Goal: Information Seeking & Learning: Learn about a topic

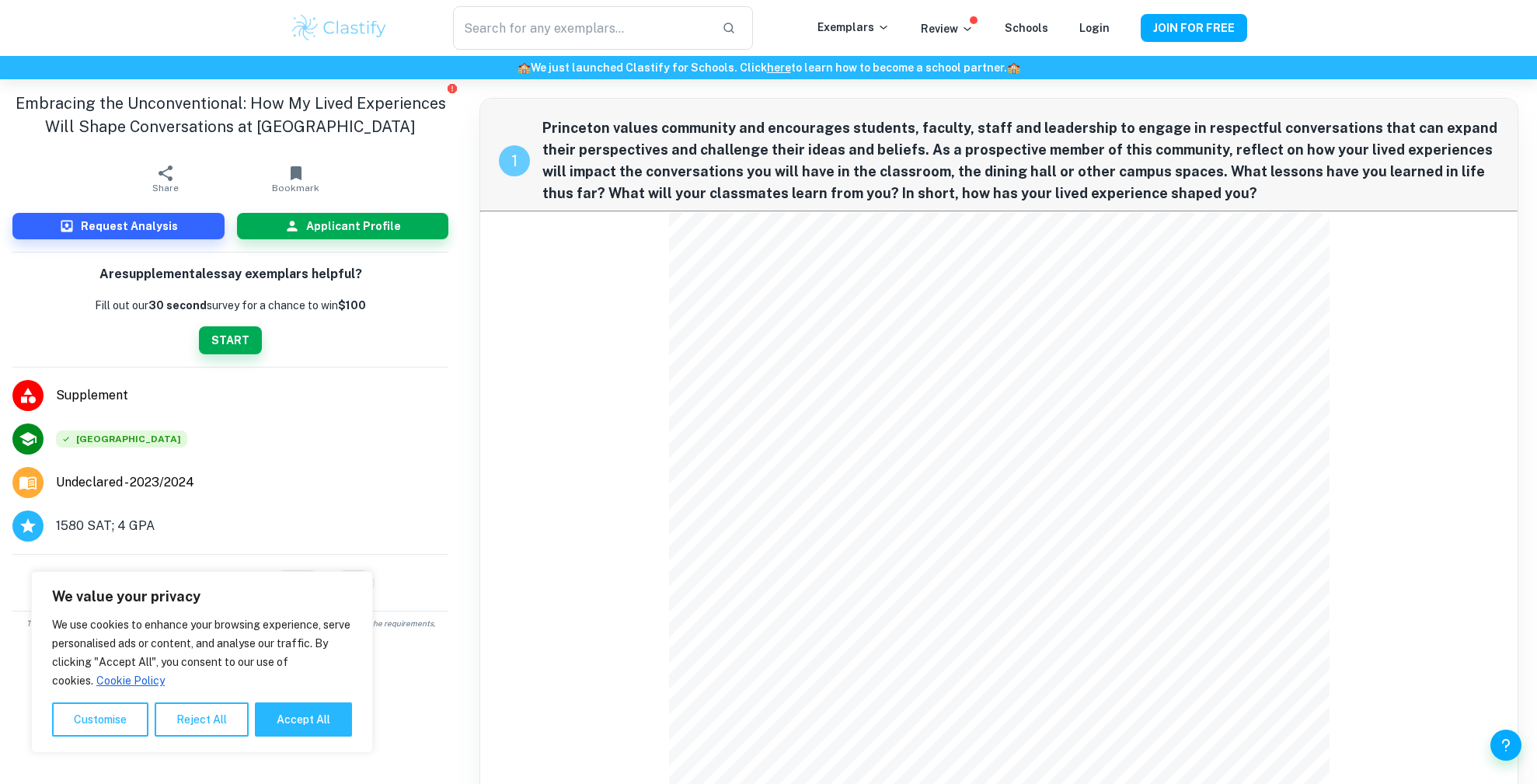
drag, startPoint x: 88, startPoint y: 394, endPoint x: 71, endPoint y: 370, distance: 29.4
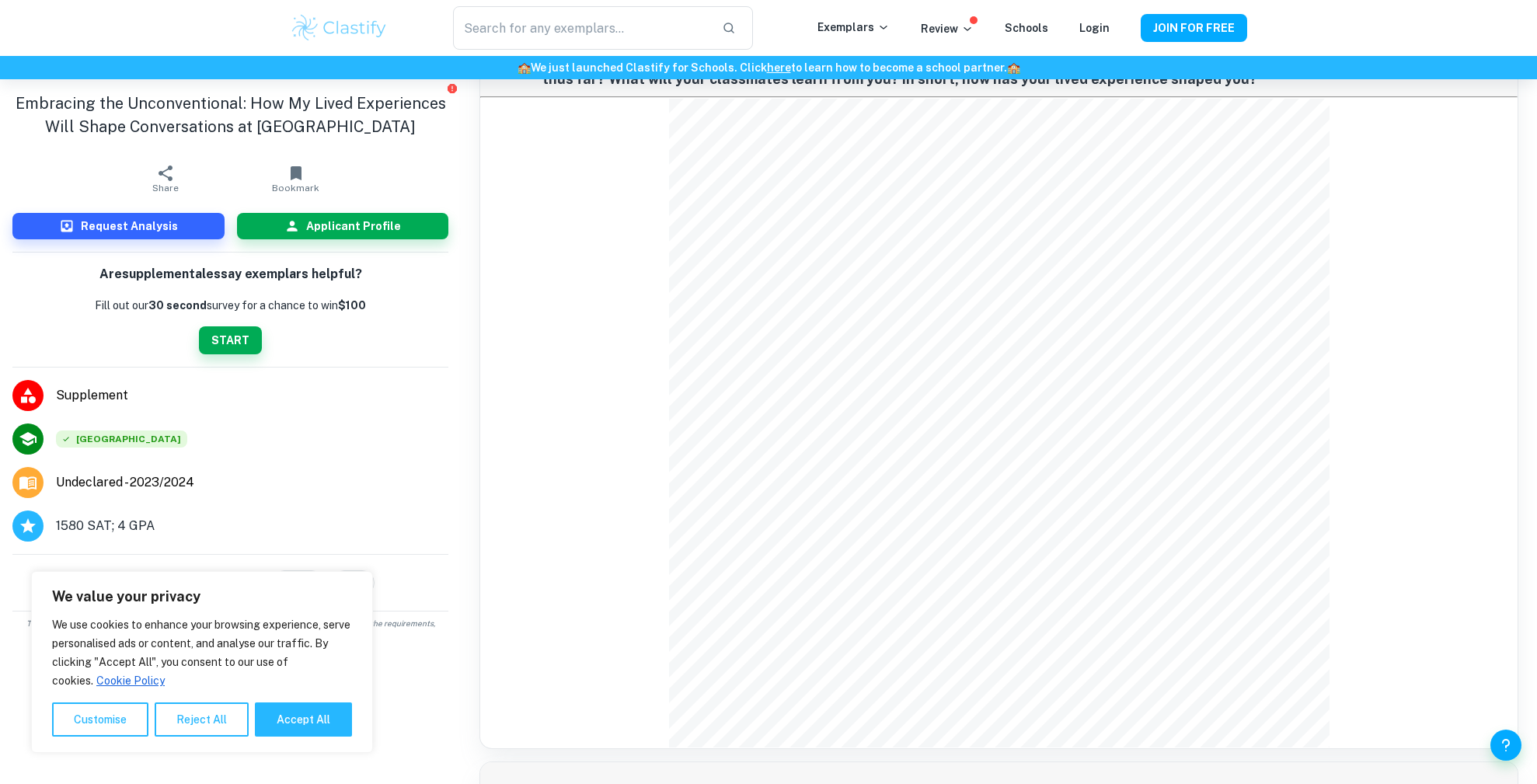
scroll to position [128, 0]
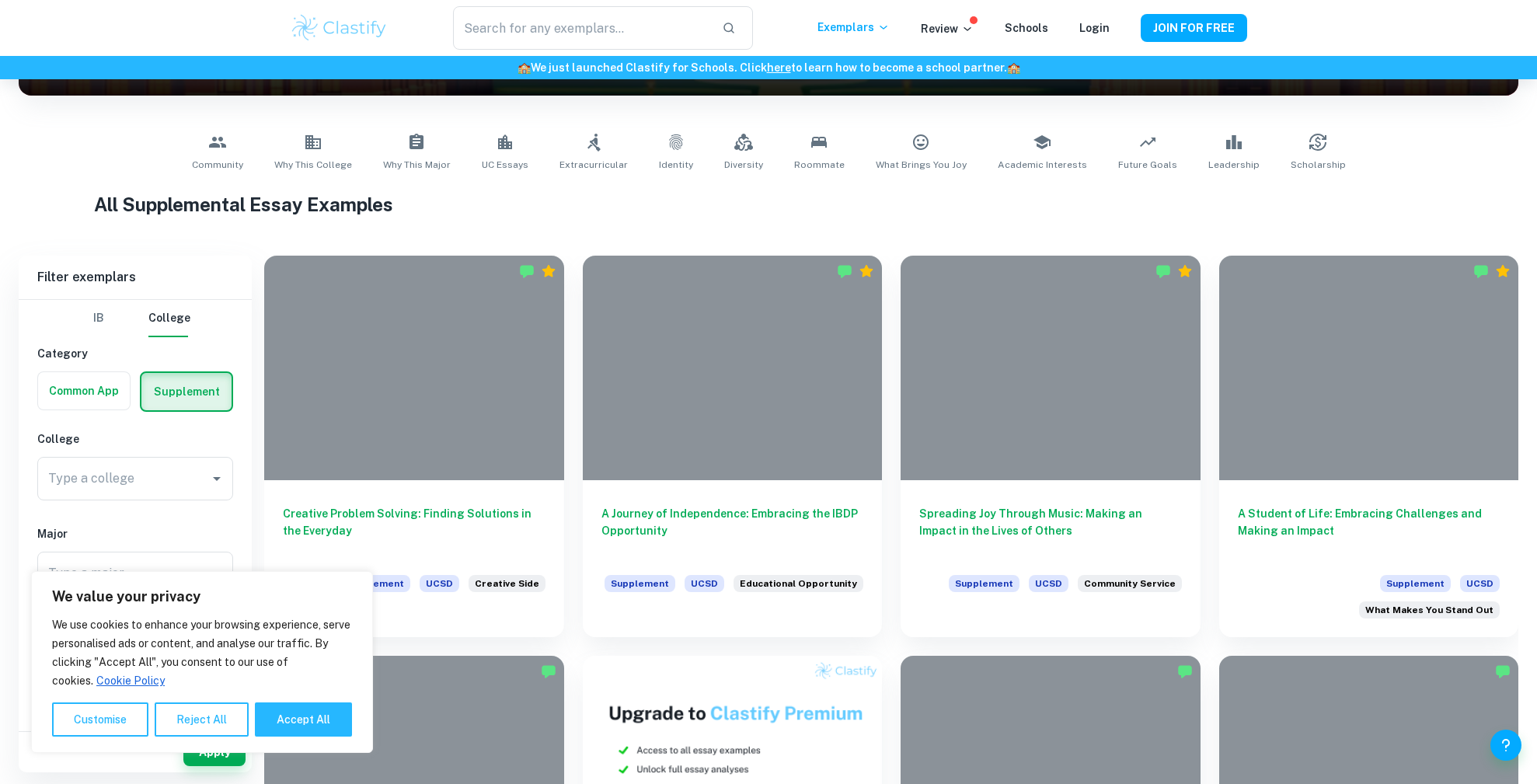
scroll to position [130, 0]
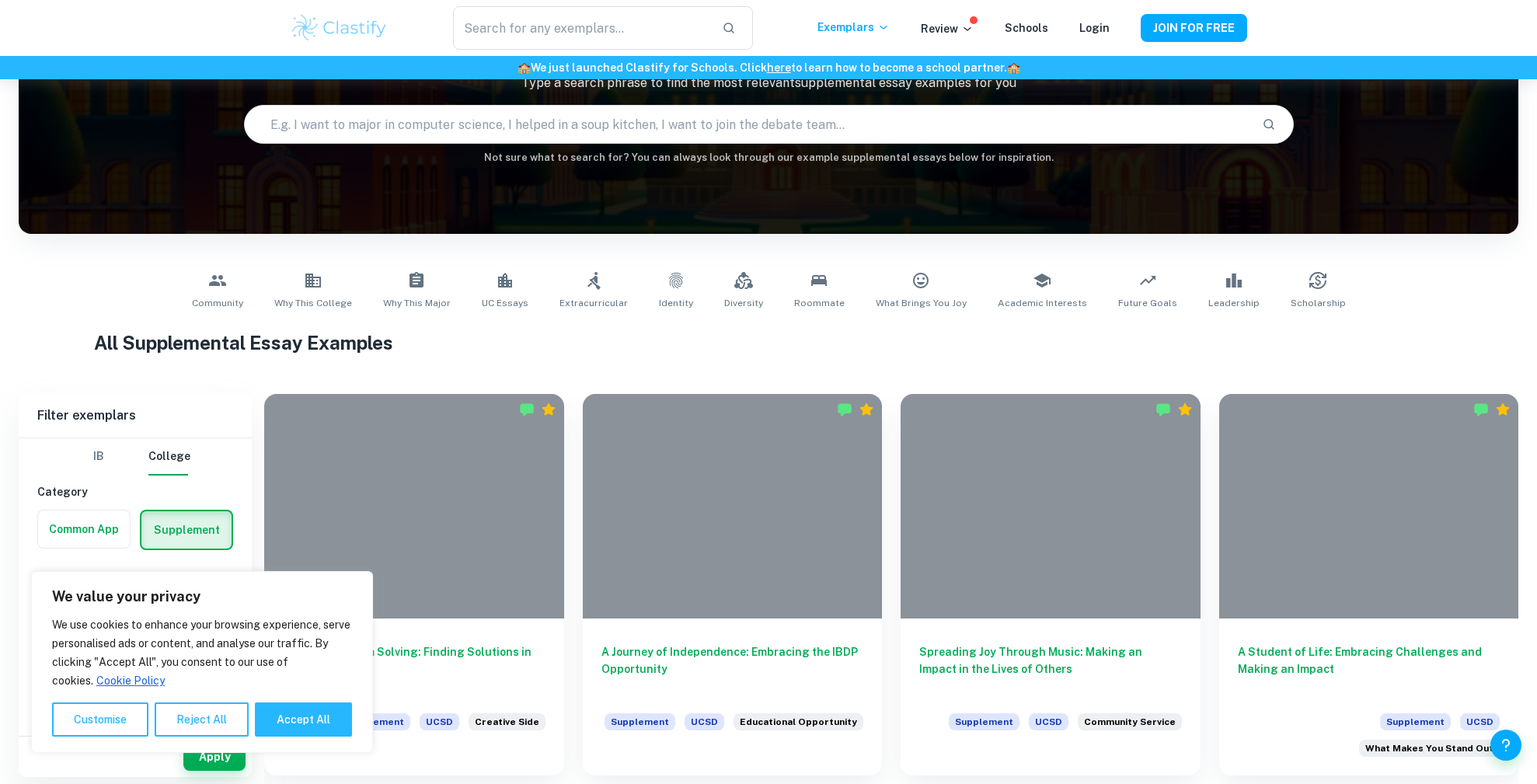
click at [399, 125] on input "text" at bounding box center [747, 124] width 1005 height 43
type input "[GEOGRAPHIC_DATA]"
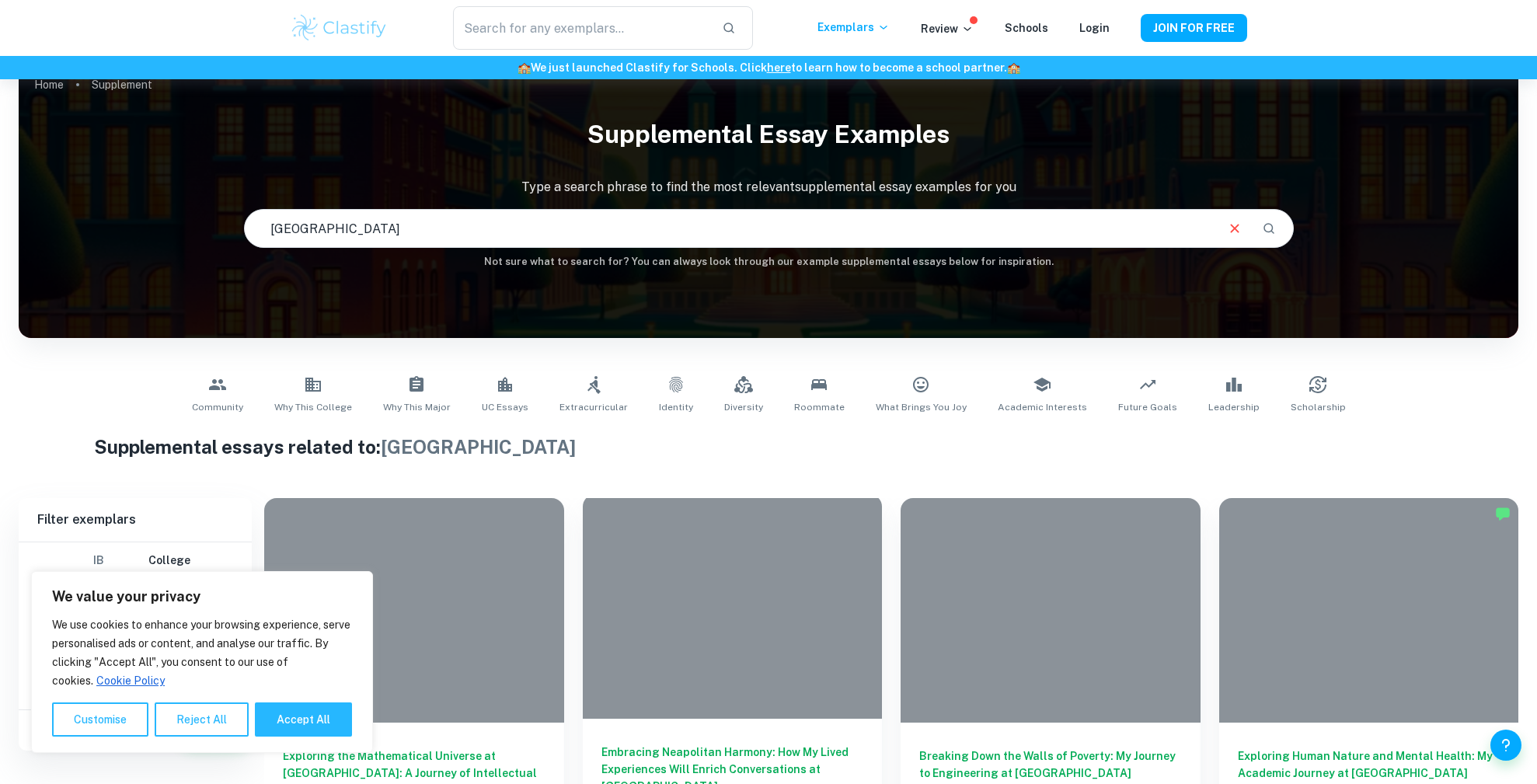
scroll to position [326, 0]
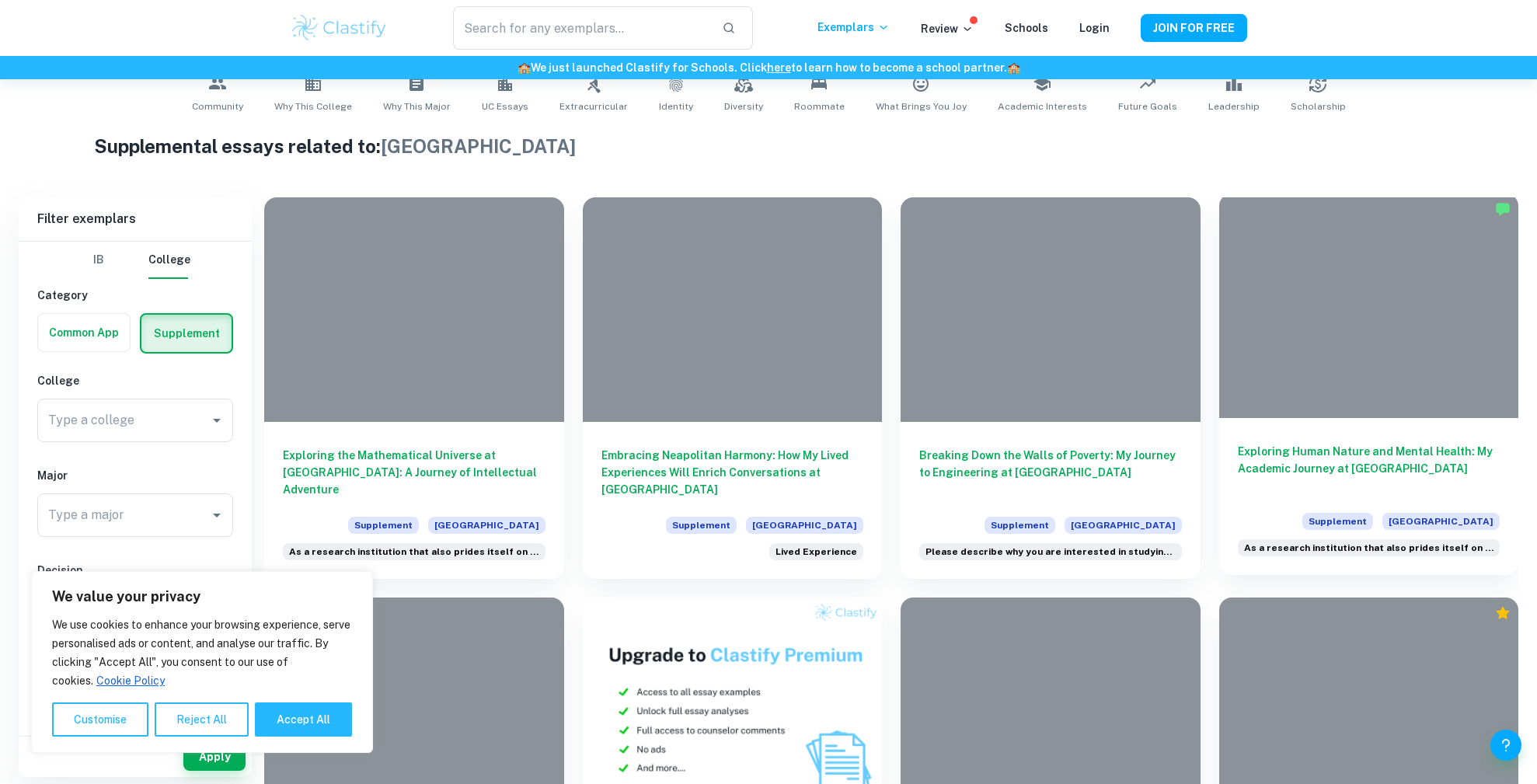
click at [1332, 458] on h6 "Exploring Human Nature and Mental Health: My Academic Journey at [GEOGRAPHIC_DA…" at bounding box center [1369, 469] width 263 height 52
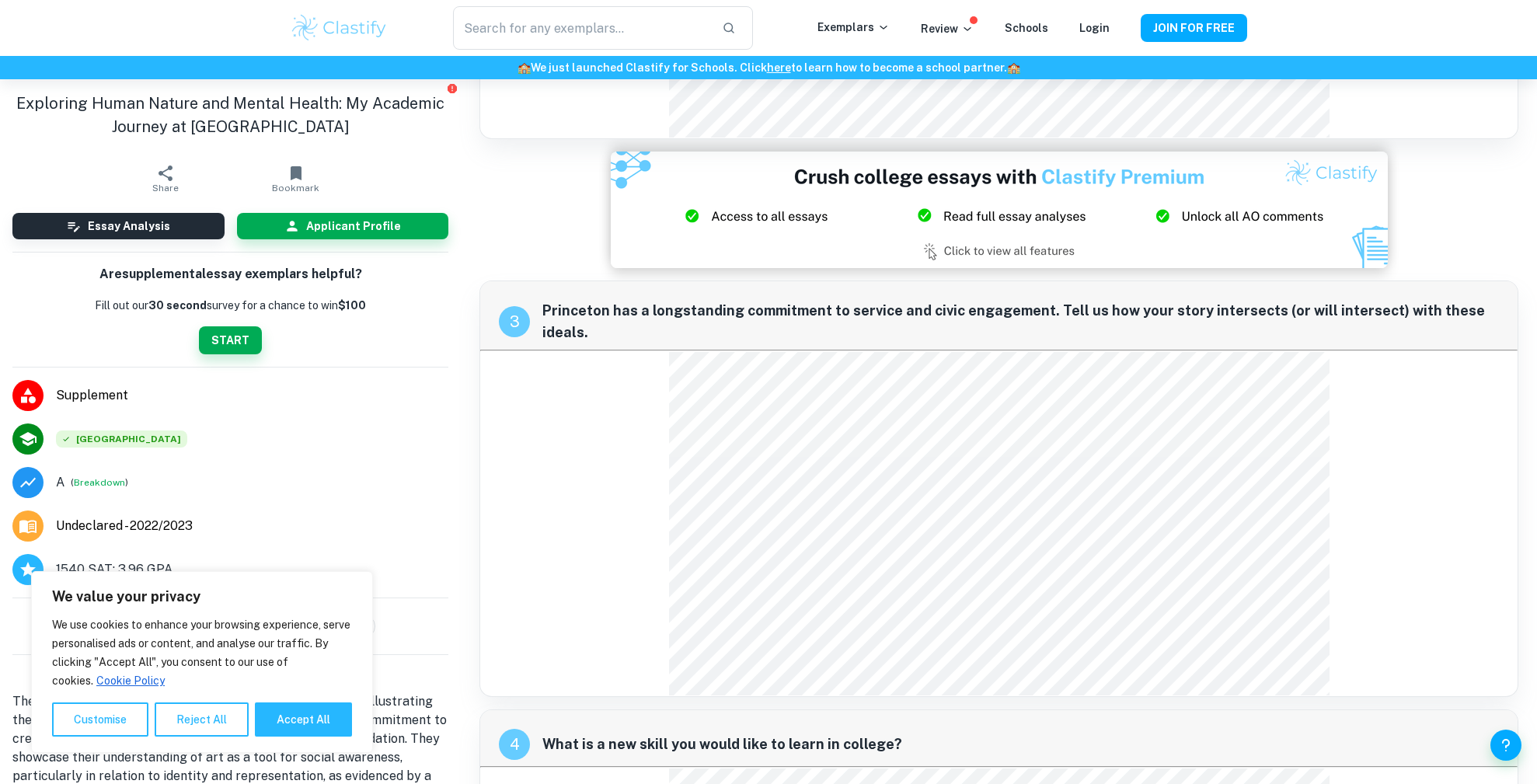
scroll to position [834, 0]
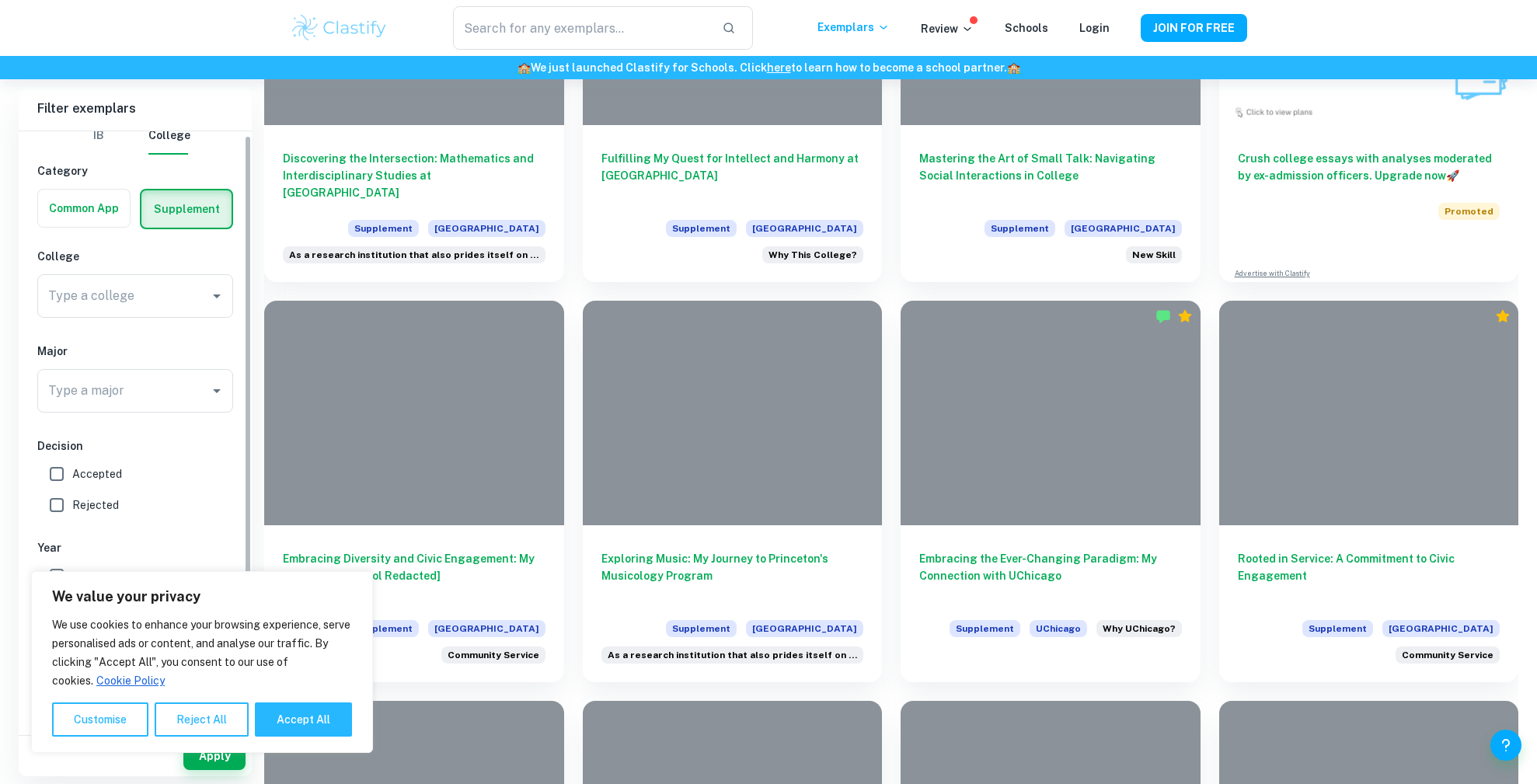
scroll to position [28, 0]
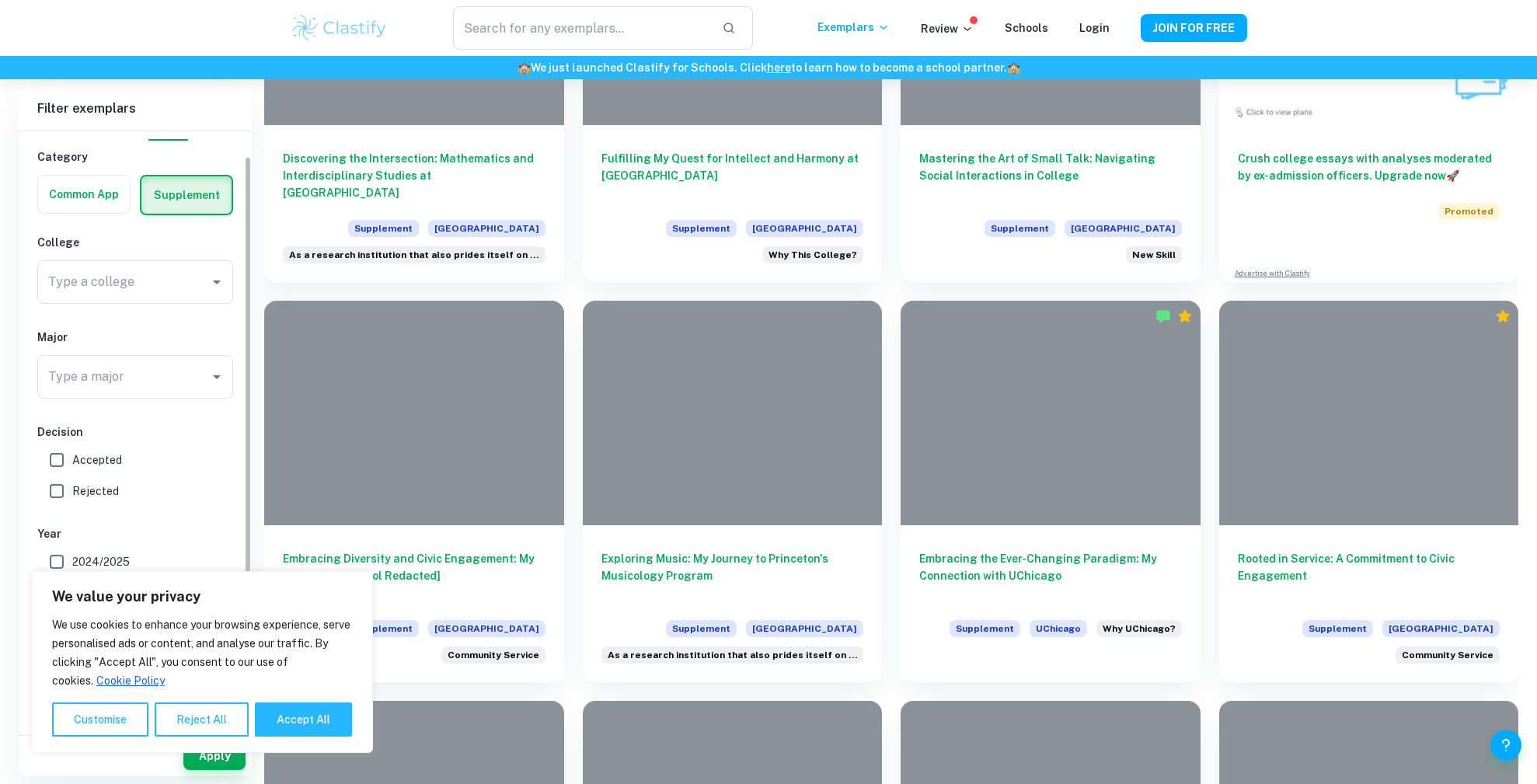
click at [93, 494] on span "Rejected" at bounding box center [95, 491] width 47 height 17
click at [72, 494] on input "Rejected" at bounding box center [57, 491] width 31 height 31
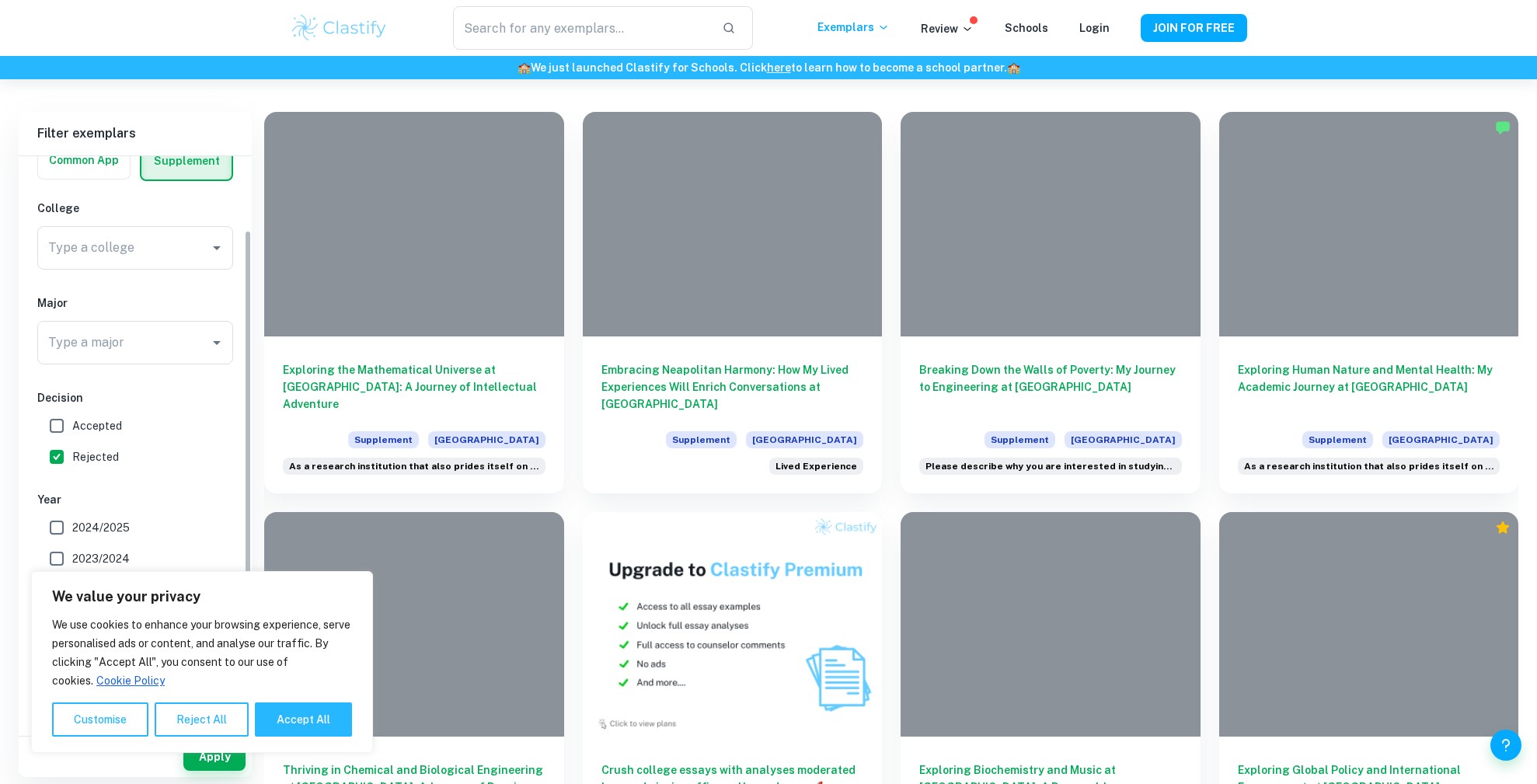
scroll to position [87, 0]
click at [97, 466] on label "Rejected" at bounding box center [131, 457] width 180 height 31
click at [72, 466] on input "Rejected" at bounding box center [57, 457] width 31 height 31
checkbox input "false"
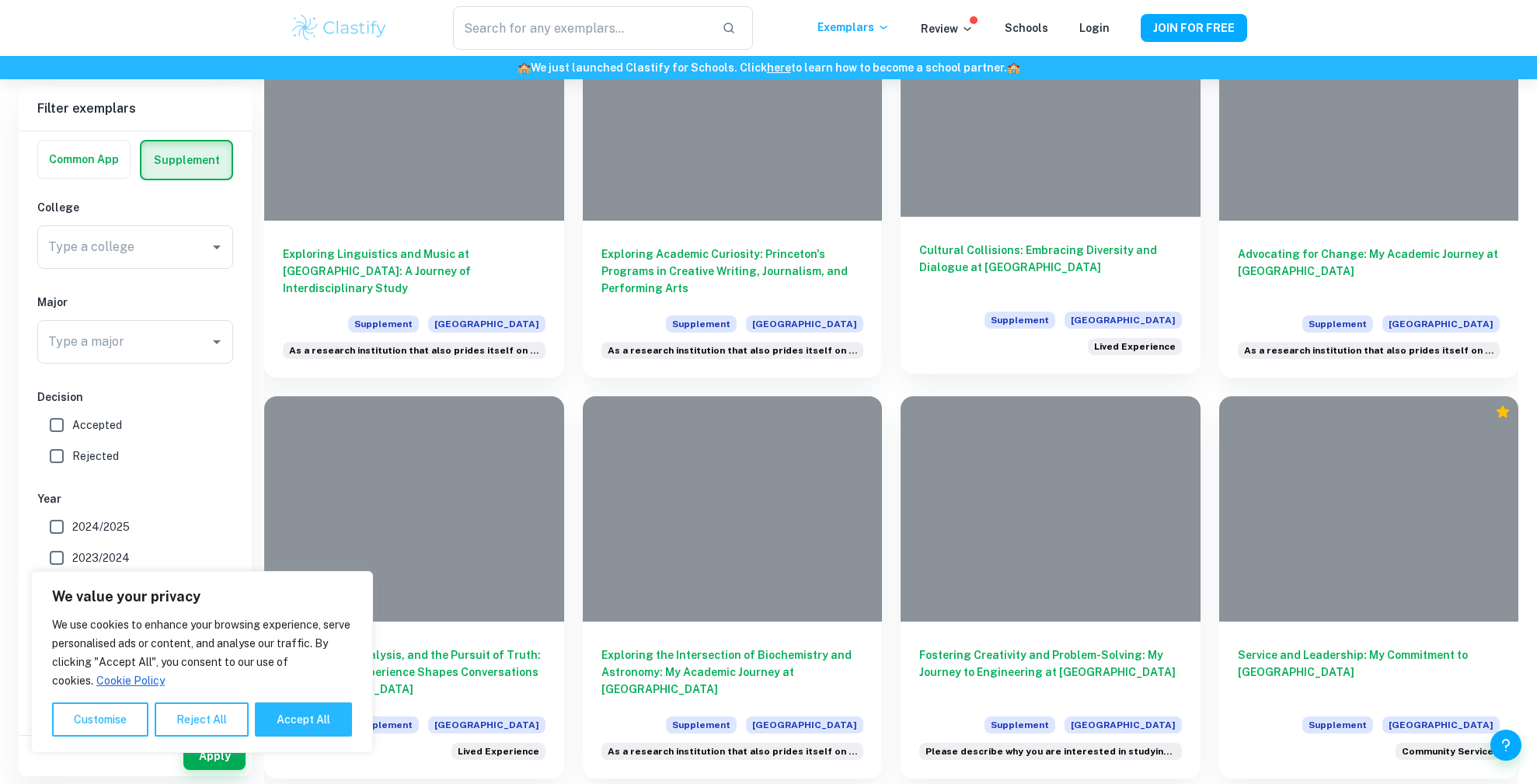
scroll to position [1340, 0]
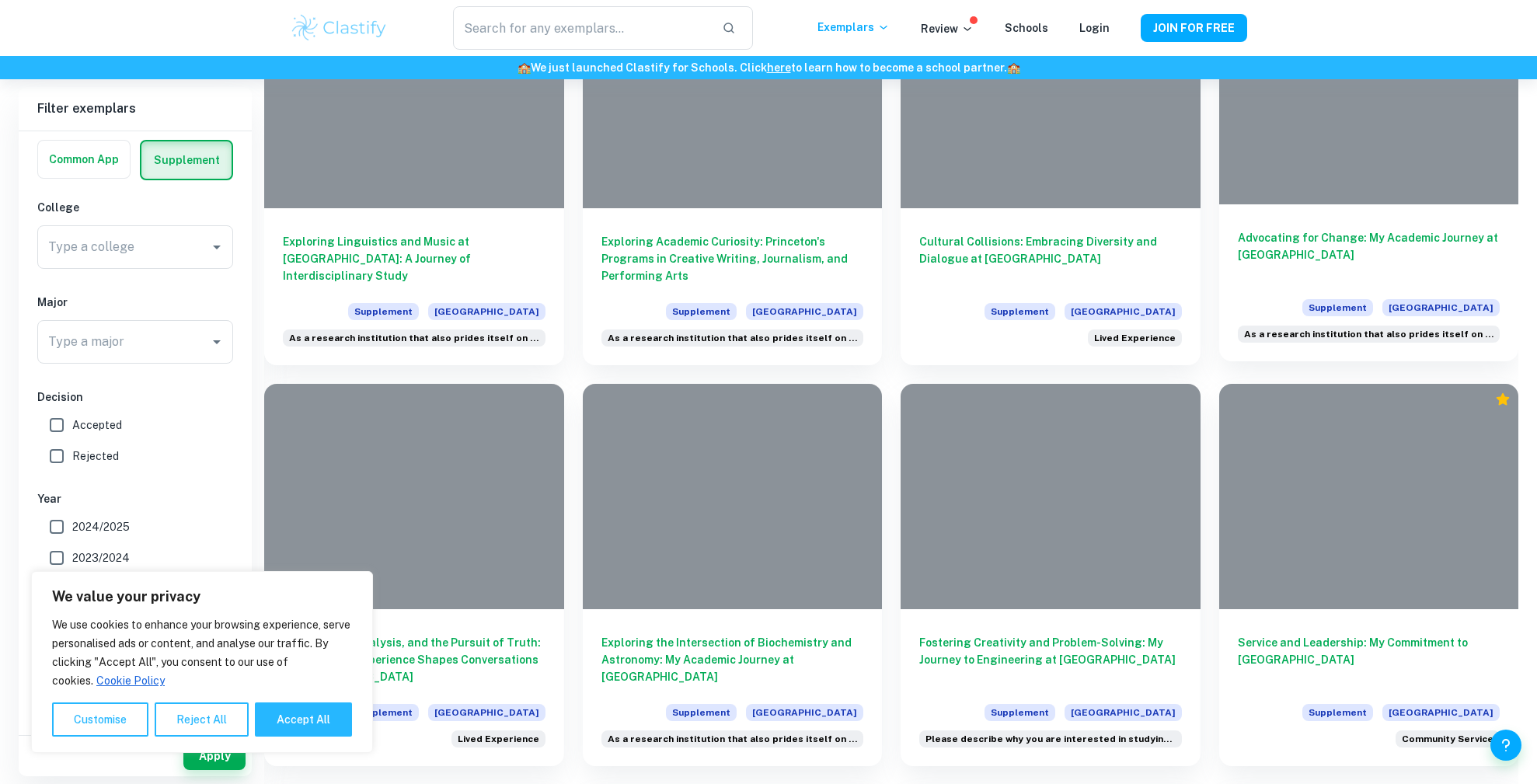
click at [1270, 252] on h6 "Advocating for Change: My Academic Journey at [GEOGRAPHIC_DATA]" at bounding box center [1369, 254] width 263 height 52
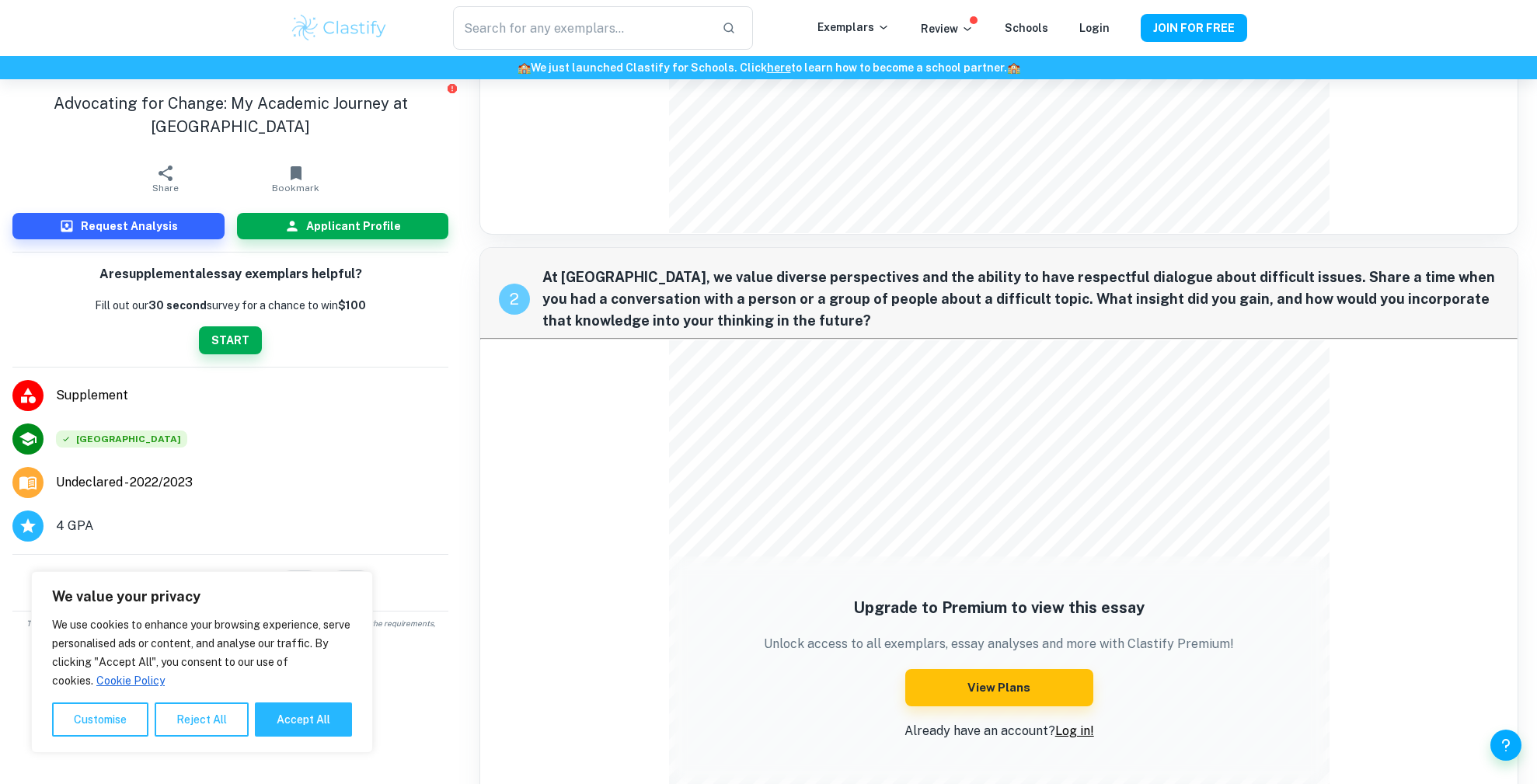
scroll to position [342, 0]
